Goal: Browse casually

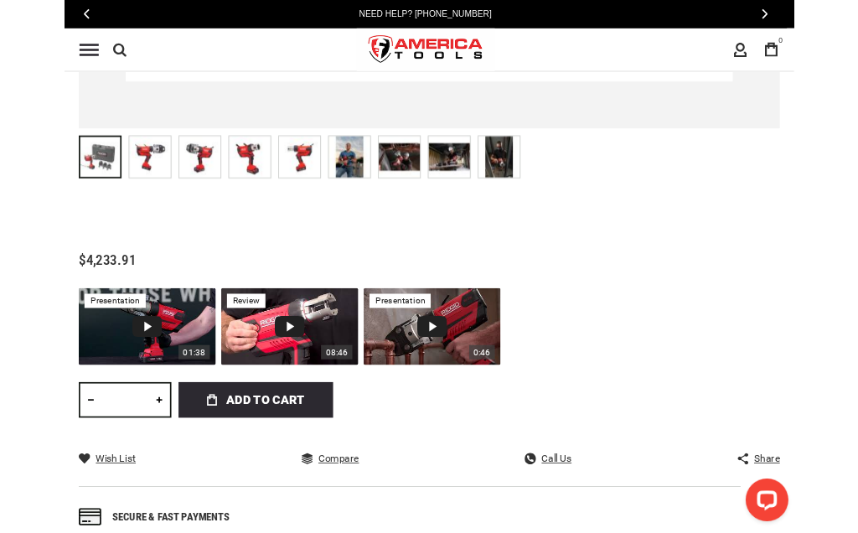
scroll to position [1006, 0]
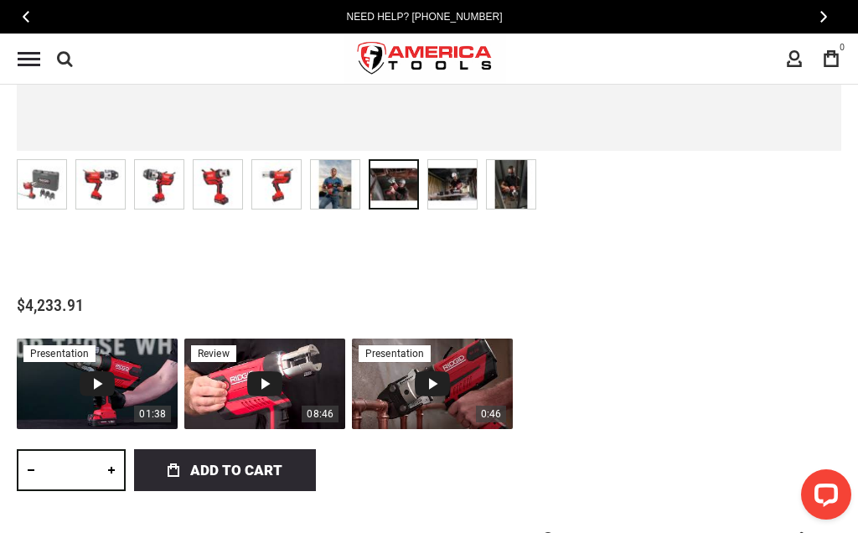
click at [388, 188] on img at bounding box center [393, 184] width 49 height 49
click at [391, 204] on div at bounding box center [393, 184] width 50 height 50
click at [404, 189] on div at bounding box center [393, 184] width 50 height 50
click at [466, 191] on img at bounding box center [452, 184] width 49 height 49
click at [511, 193] on img at bounding box center [511, 184] width 49 height 49
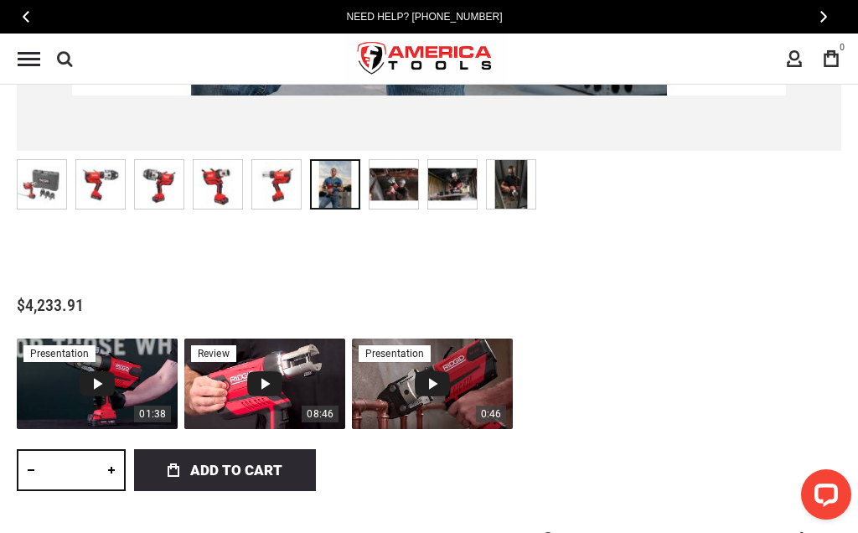
click at [342, 199] on img at bounding box center [335, 184] width 49 height 49
click at [46, 194] on img at bounding box center [42, 184] width 49 height 49
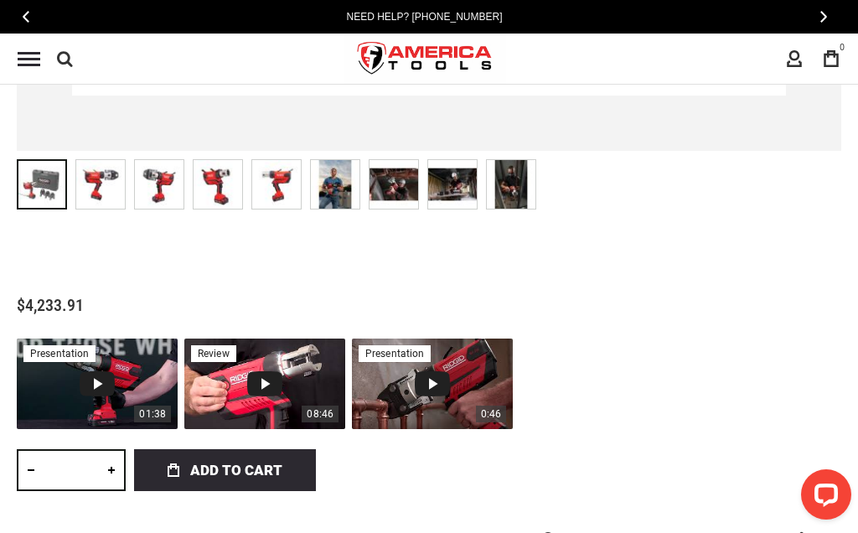
click at [102, 196] on img at bounding box center [100, 184] width 49 height 49
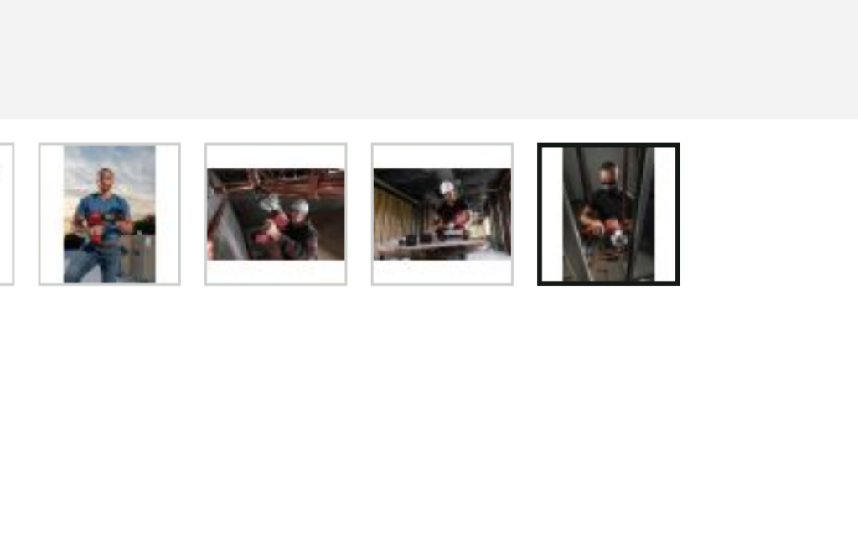
click at [487, 160] on img at bounding box center [511, 184] width 49 height 49
click at [486, 159] on div at bounding box center [511, 184] width 50 height 50
